Goal: Task Accomplishment & Management: Manage account settings

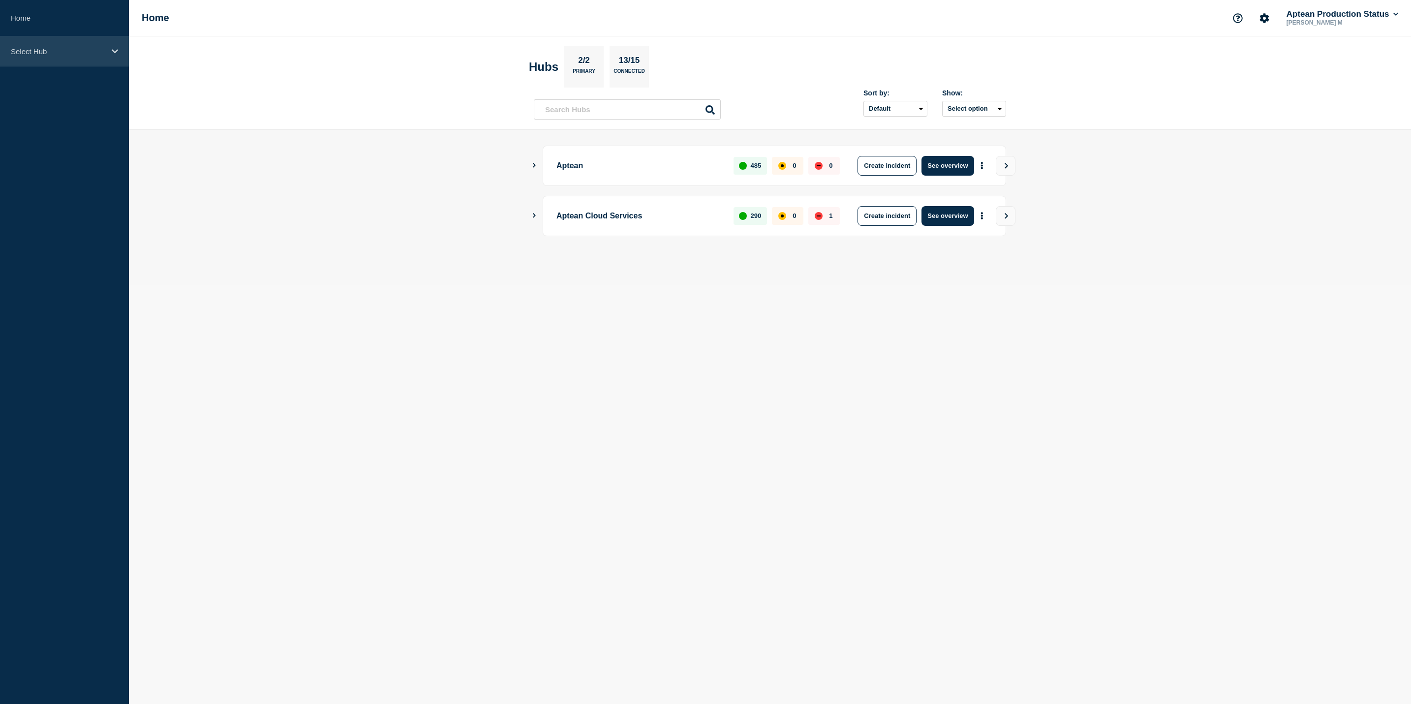
click at [21, 49] on p "Select Hub" at bounding box center [58, 51] width 94 height 8
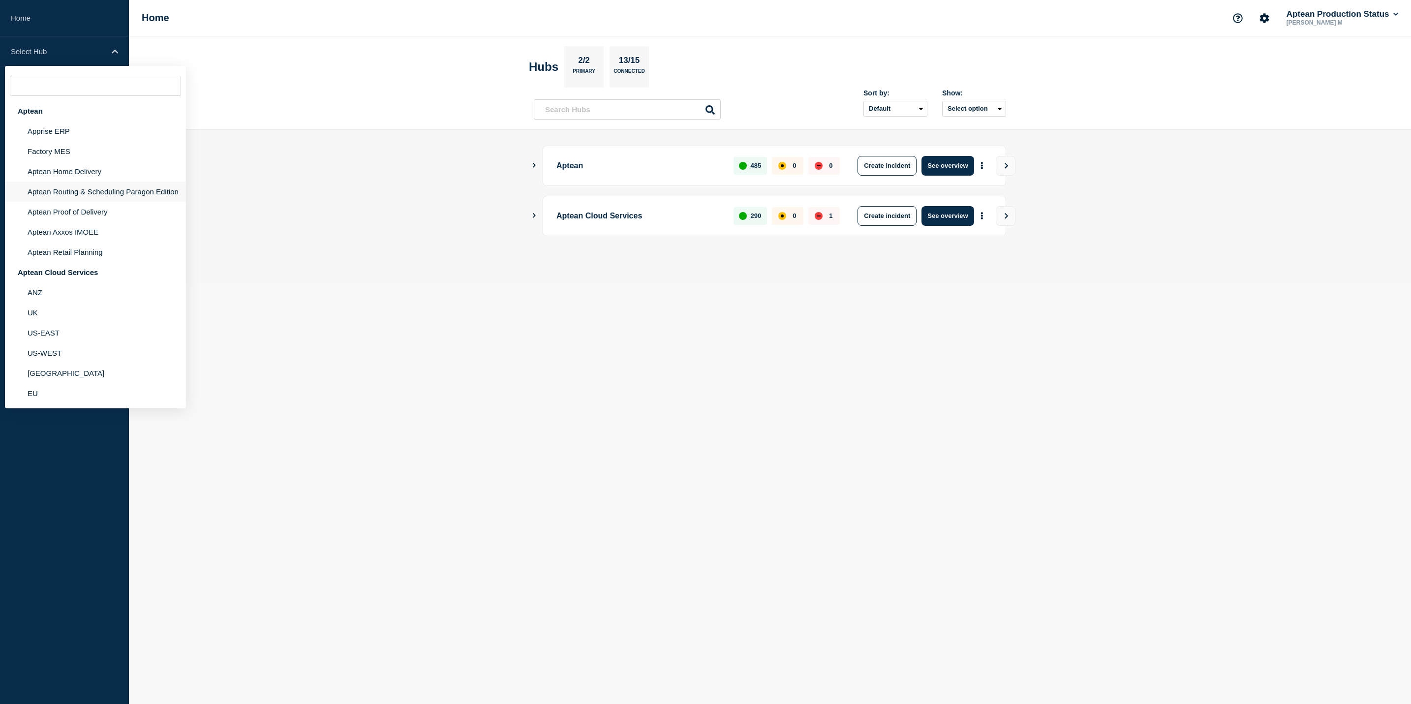
click at [85, 183] on li "Aptean Routing & Scheduling Paragon Edition" at bounding box center [95, 192] width 181 height 20
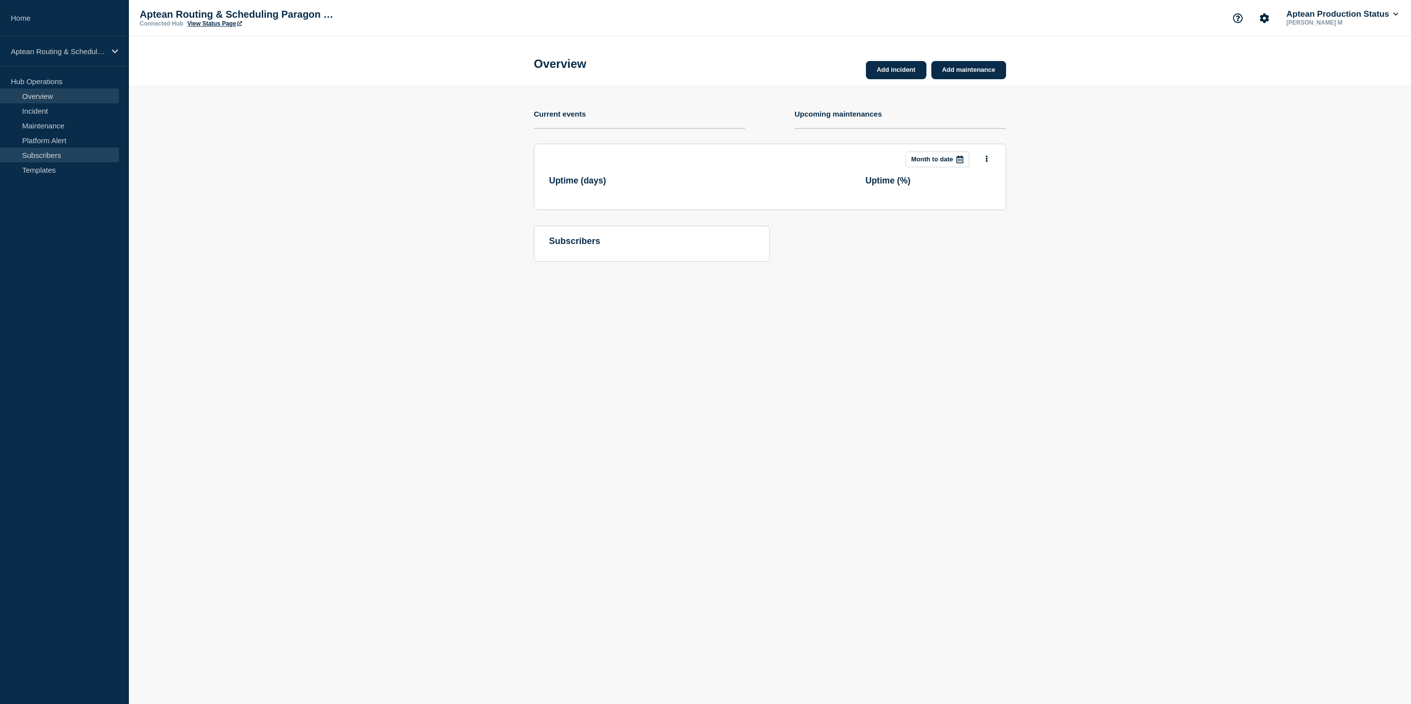
click at [67, 154] on link "Subscribers" at bounding box center [59, 155] width 119 height 15
click at [86, 120] on link "Maintenance" at bounding box center [59, 125] width 119 height 15
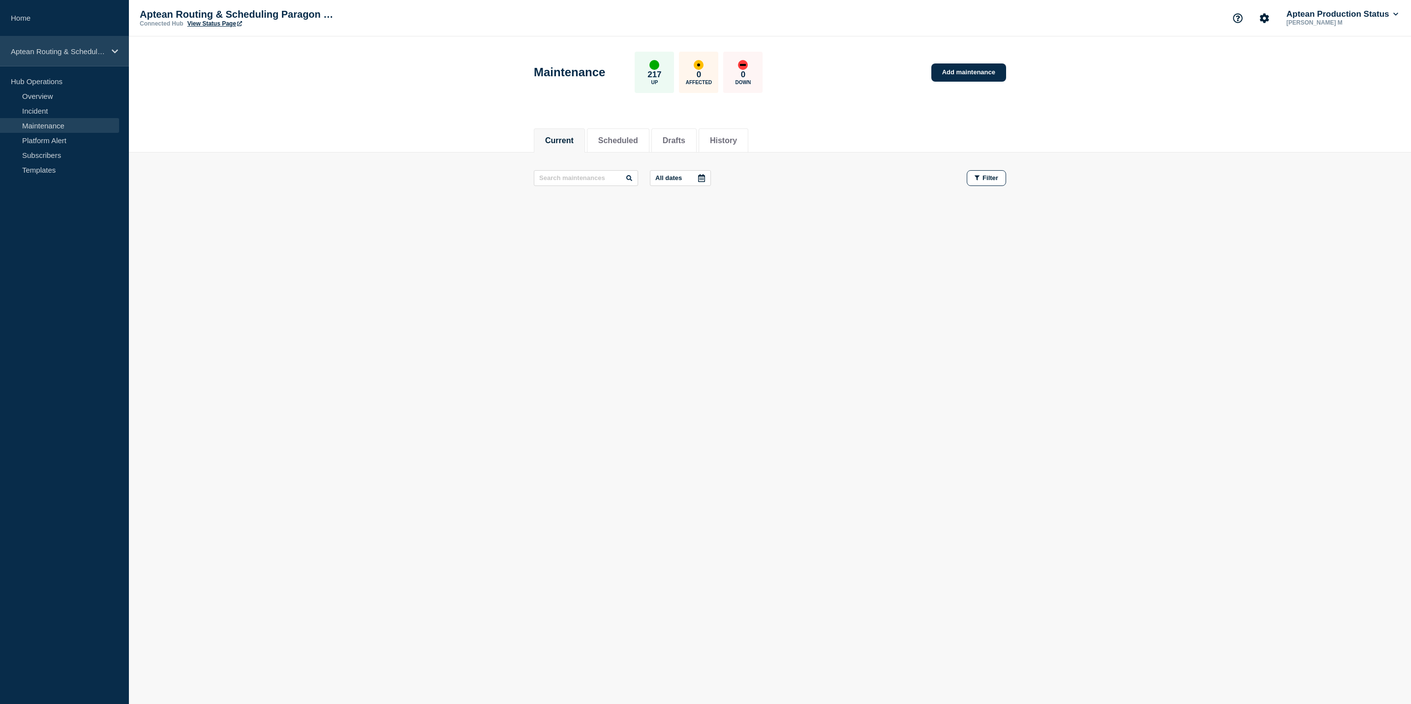
click at [69, 62] on div "Aptean Routing & Scheduling Paragon Edition" at bounding box center [64, 51] width 129 height 30
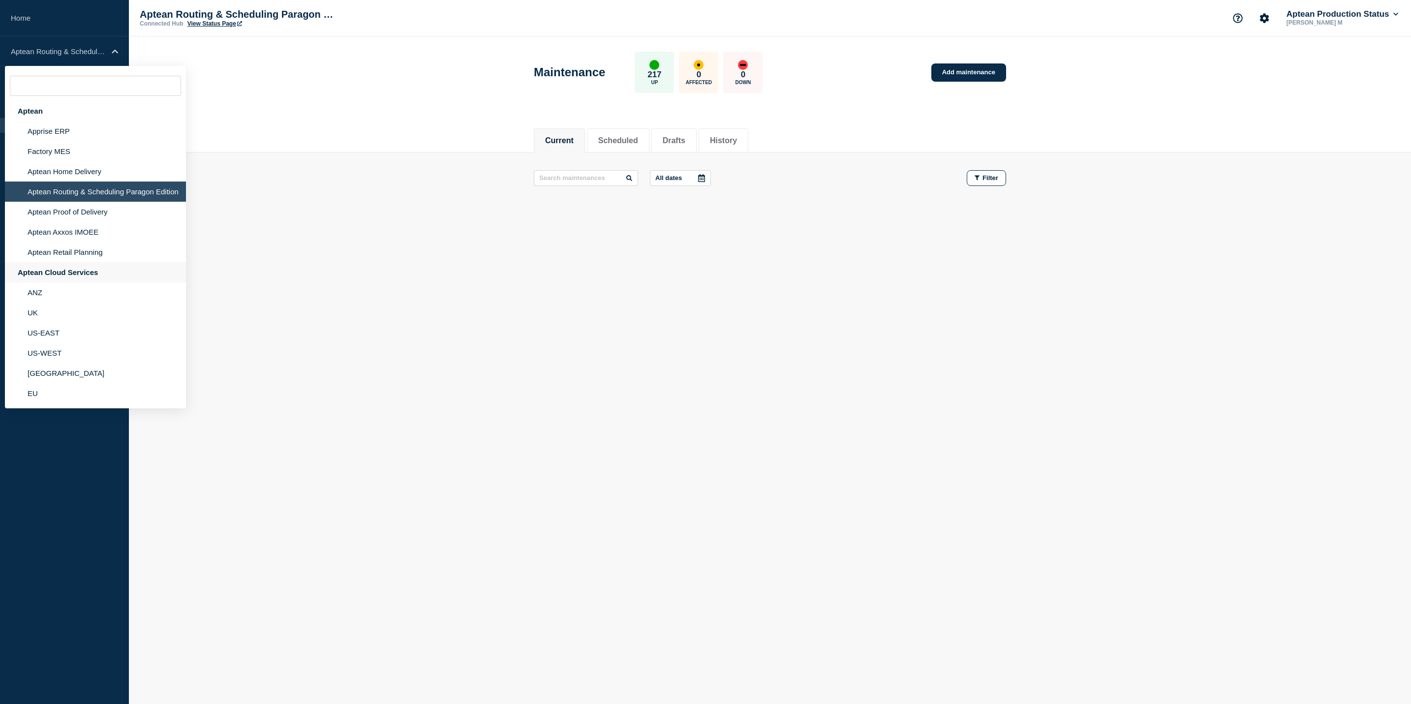
click at [91, 262] on div "Aptean Cloud Services" at bounding box center [95, 272] width 181 height 20
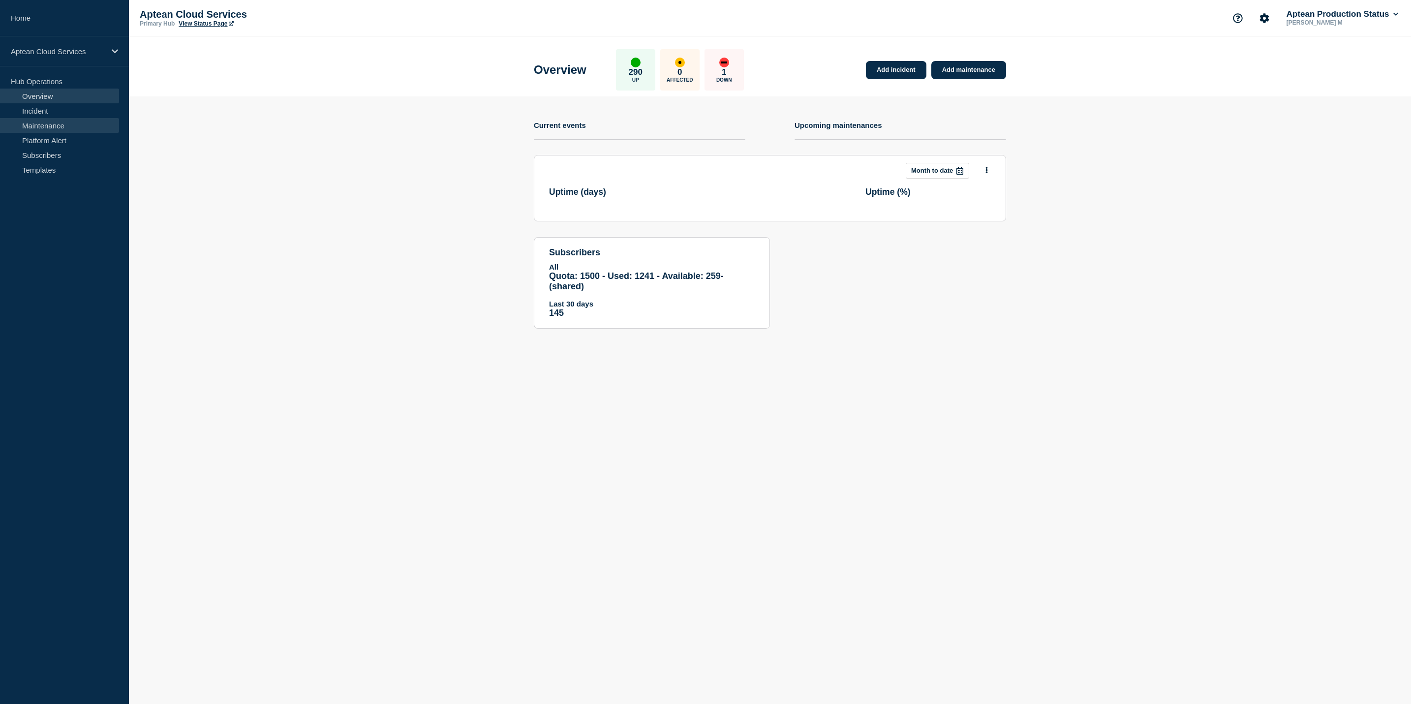
click at [51, 130] on link "Maintenance" at bounding box center [59, 125] width 119 height 15
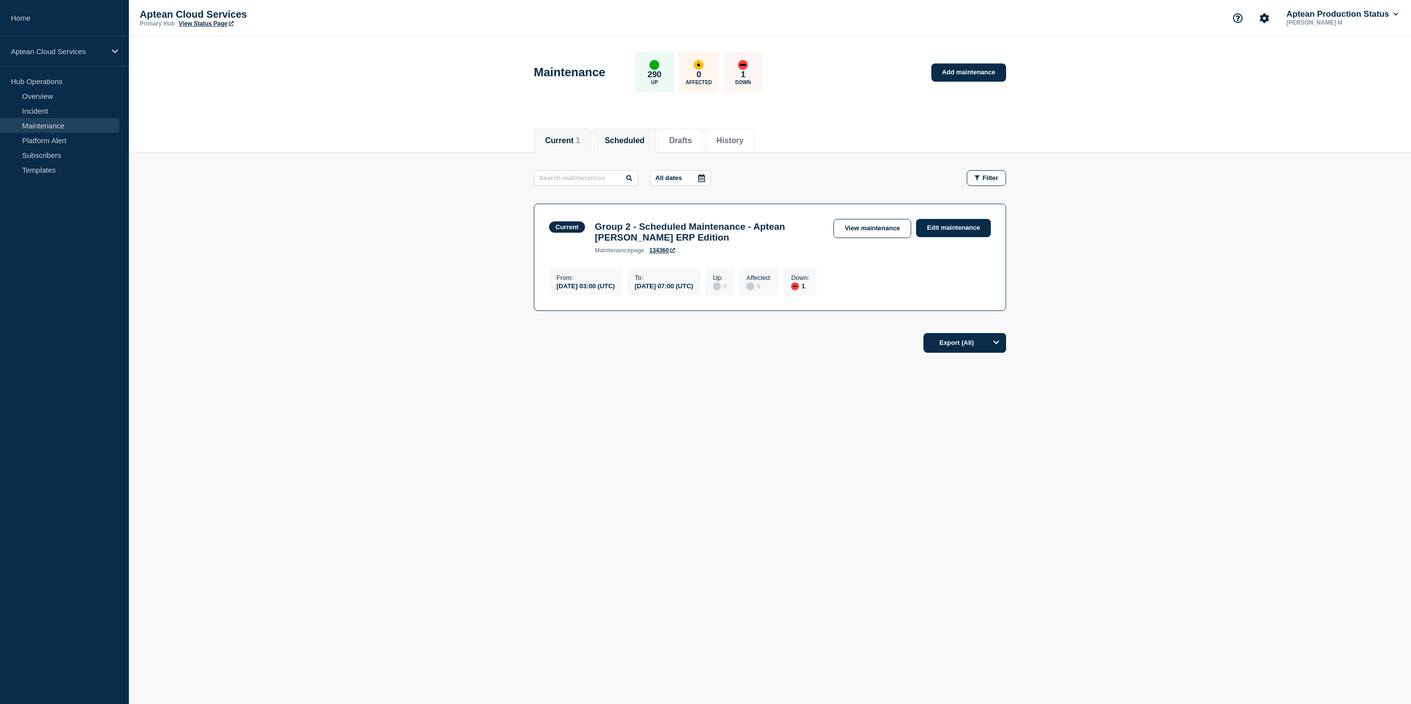
click at [645, 136] on button "Scheduled" at bounding box center [625, 140] width 40 height 9
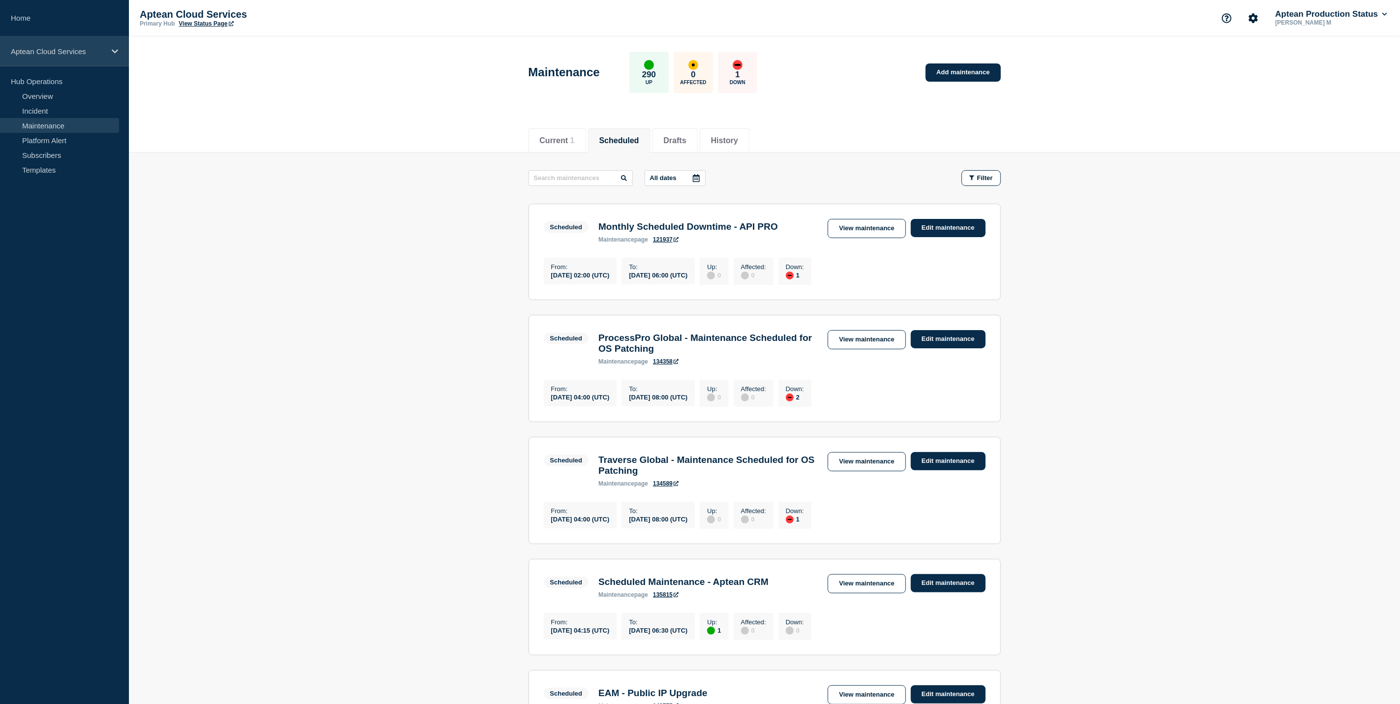
click at [58, 62] on div "Aptean Cloud Services" at bounding box center [64, 51] width 129 height 30
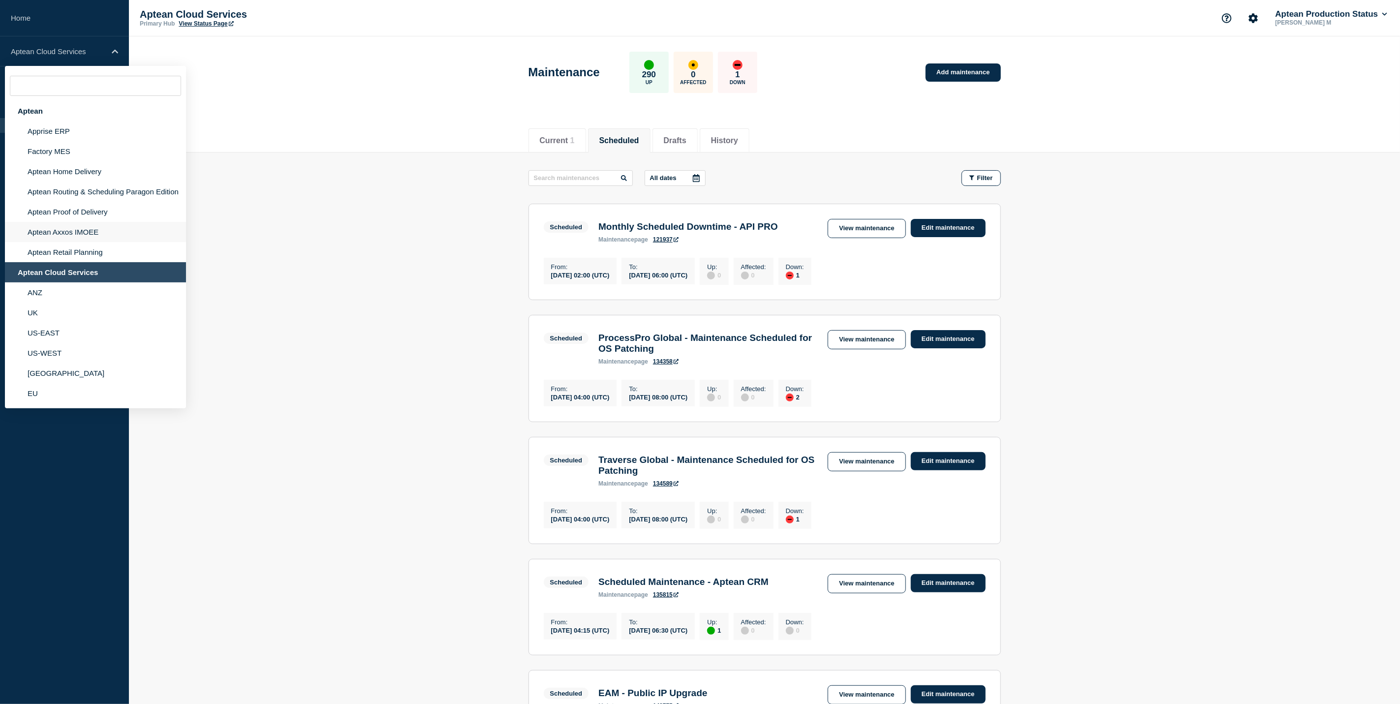
click at [122, 224] on li "Aptean Axxos IMOEE" at bounding box center [95, 232] width 181 height 20
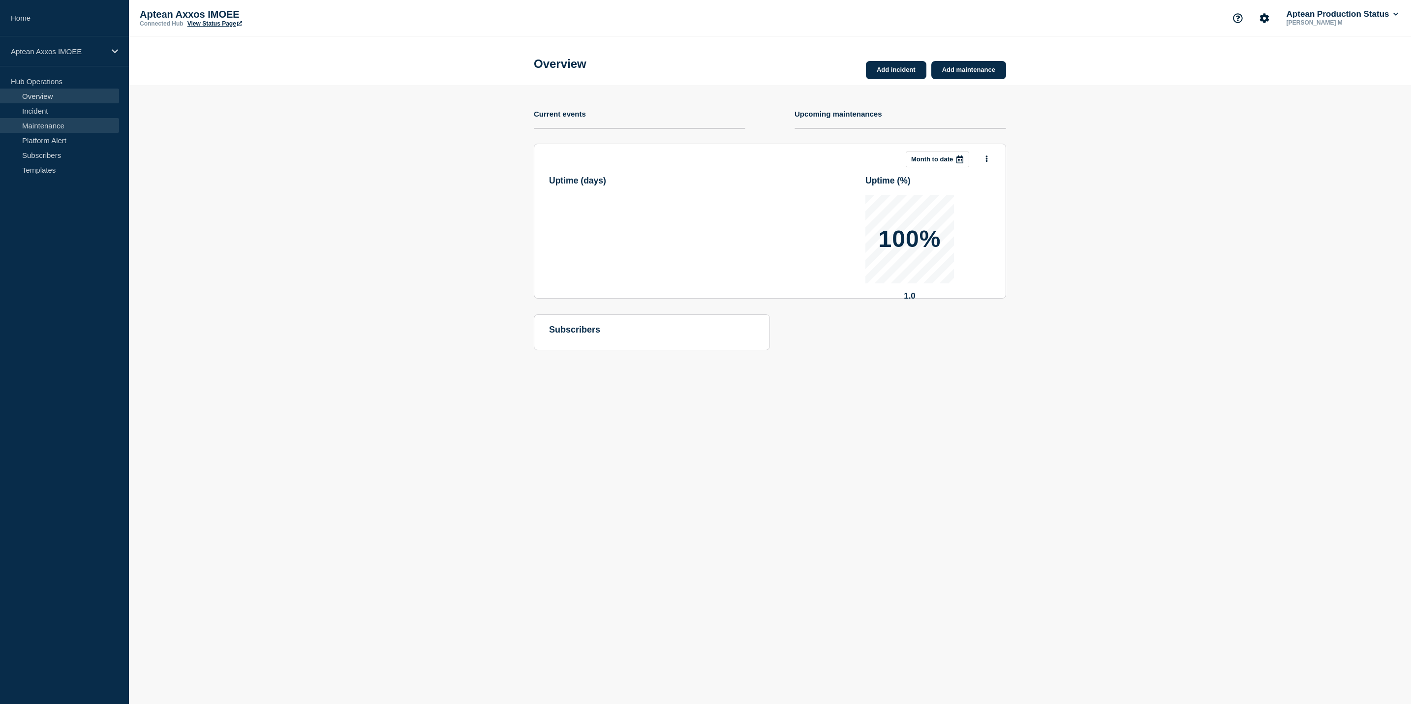
click at [12, 120] on link "Maintenance" at bounding box center [59, 125] width 119 height 15
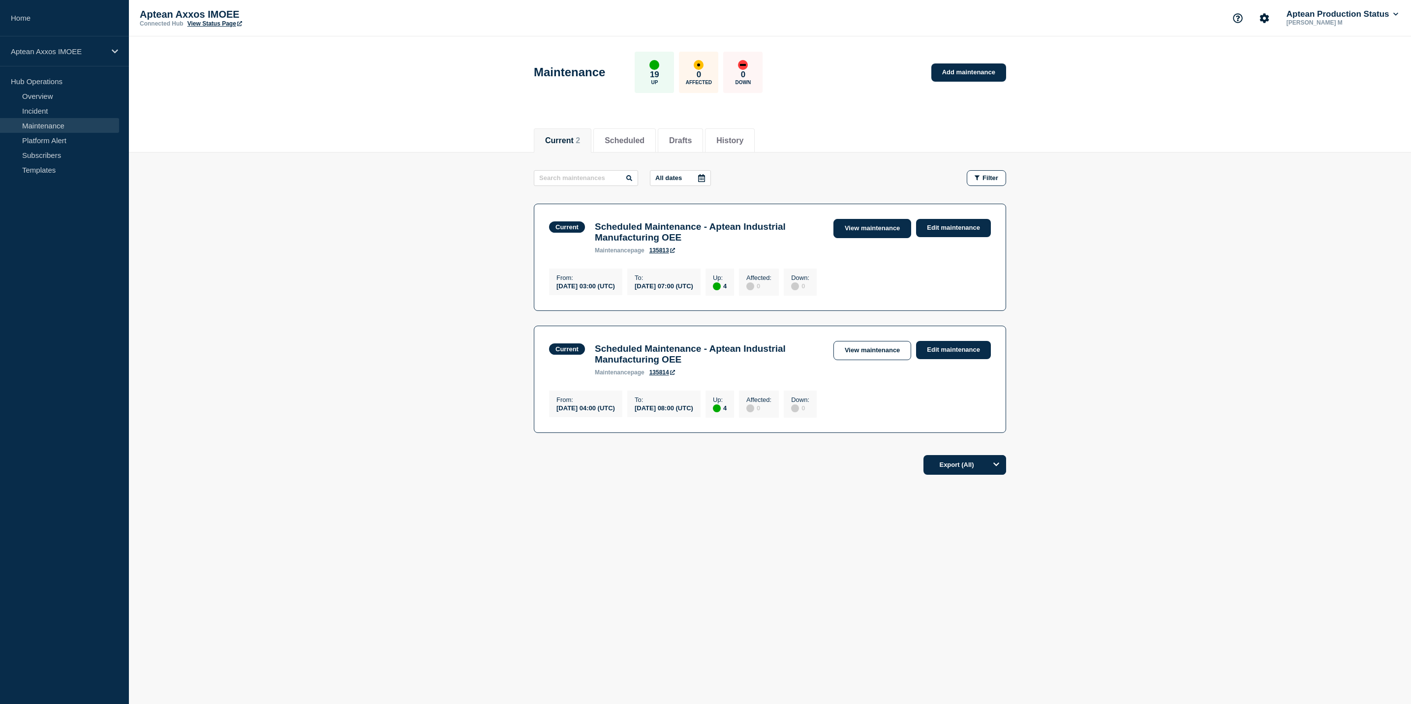
click at [854, 236] on link "View maintenance" at bounding box center [873, 228] width 78 height 19
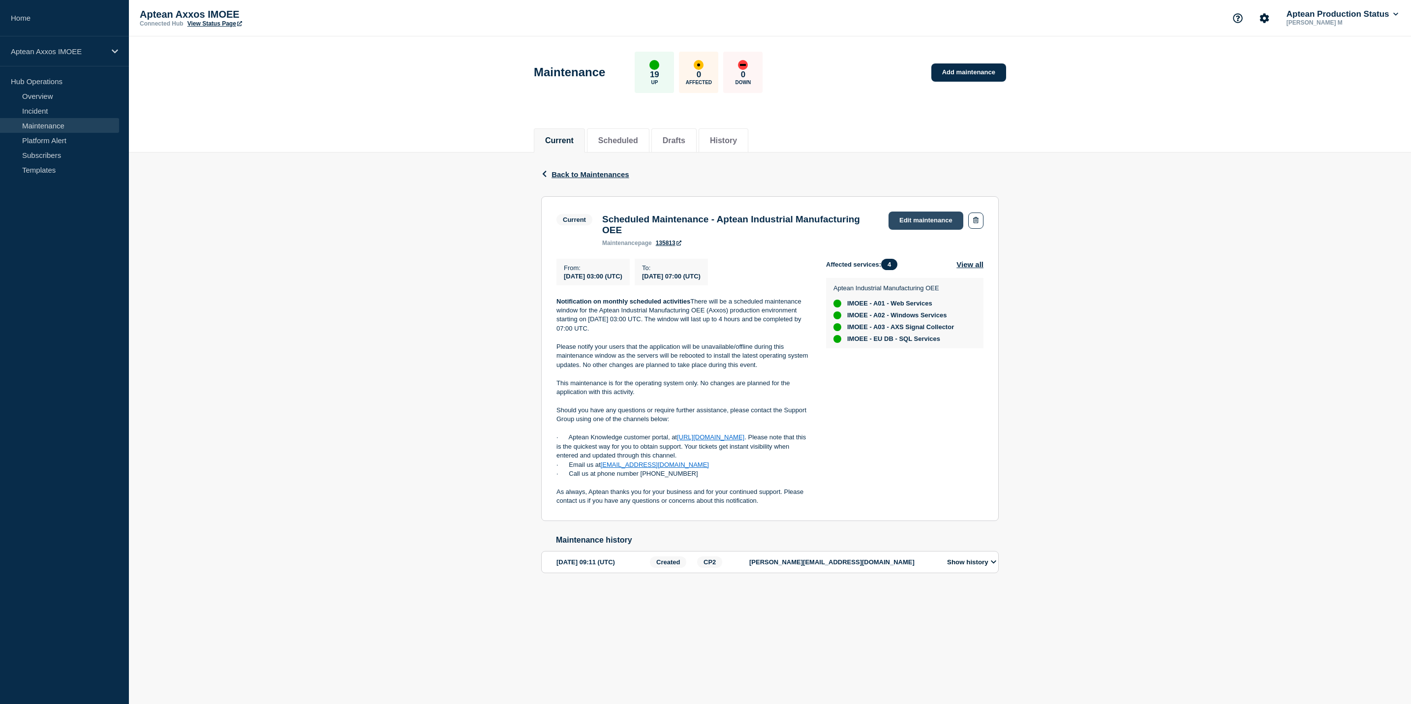
click at [934, 216] on link "Edit maintenance" at bounding box center [926, 221] width 75 height 18
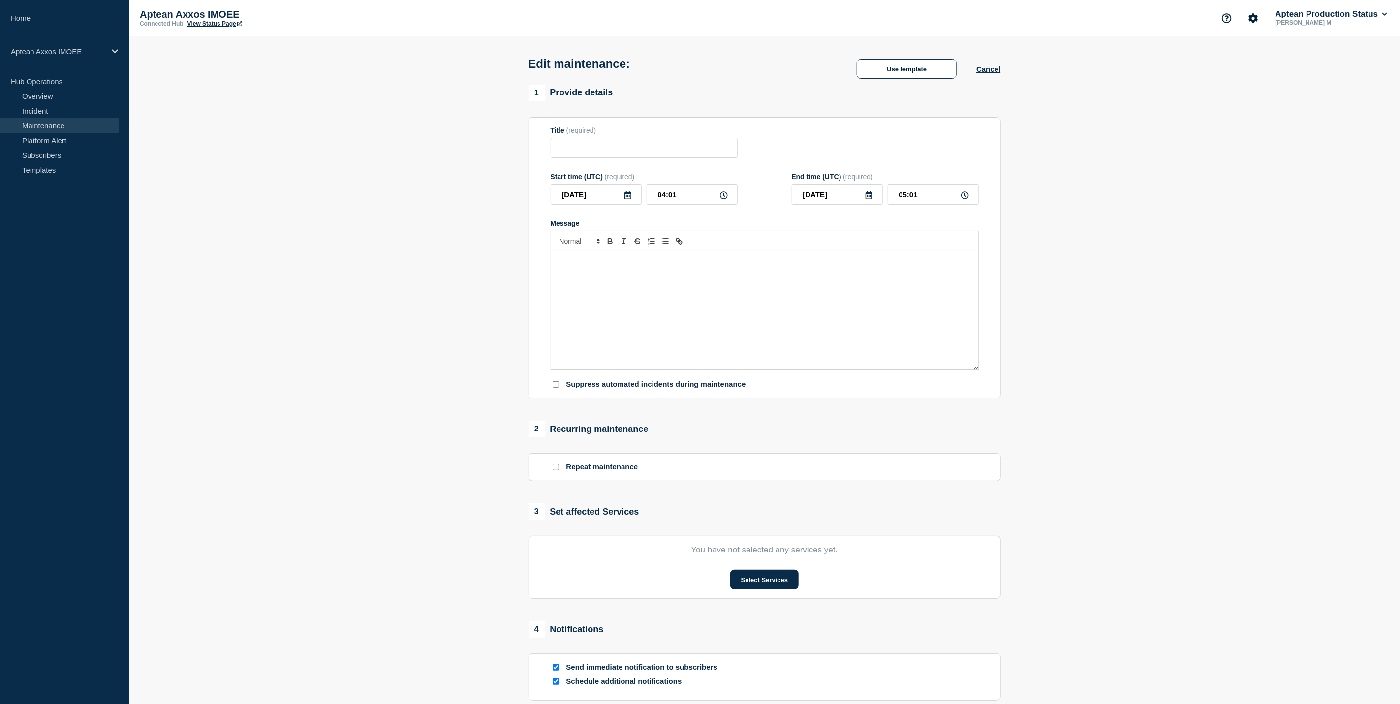
type input "Scheduled Maintenance - Aptean Industrial Manufacturing OEE"
type input "03:00"
type input "07:00"
checkbox input "true"
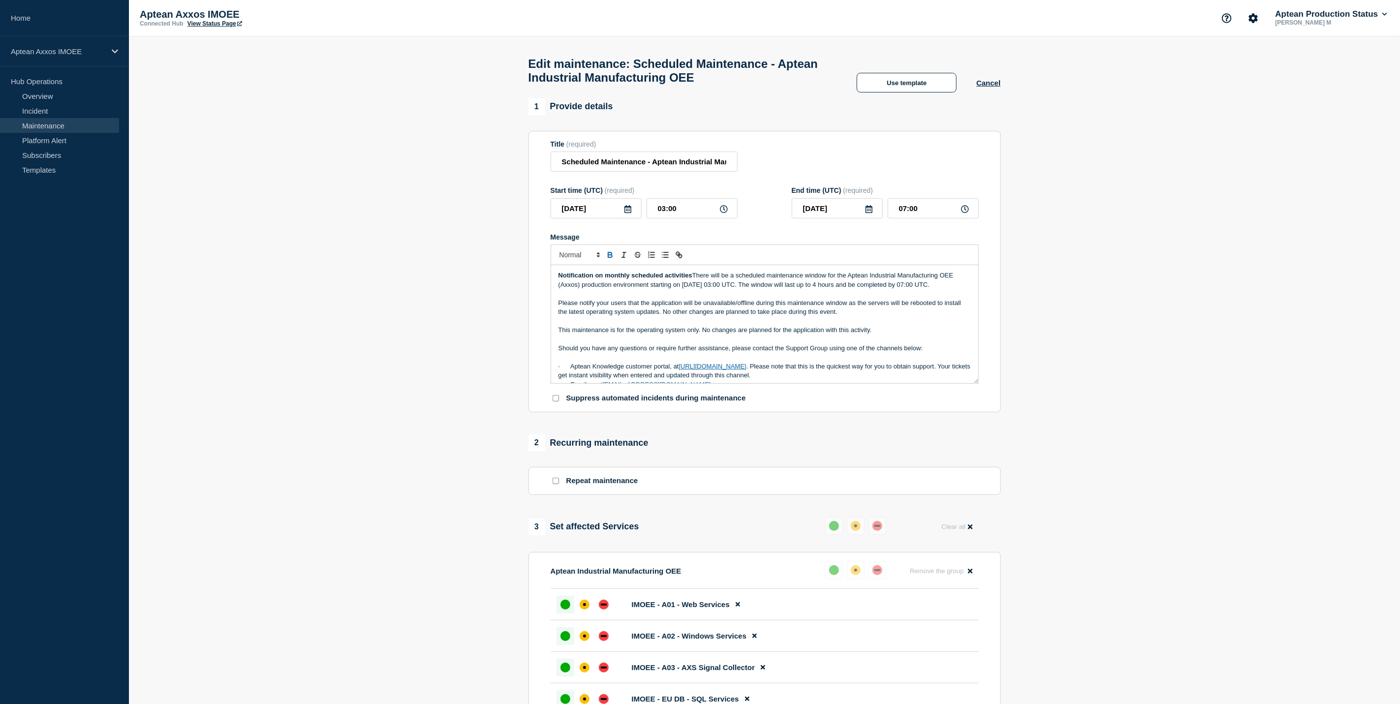
click at [77, 131] on link "Maintenance" at bounding box center [59, 125] width 119 height 15
